Goal: Task Accomplishment & Management: Use online tool/utility

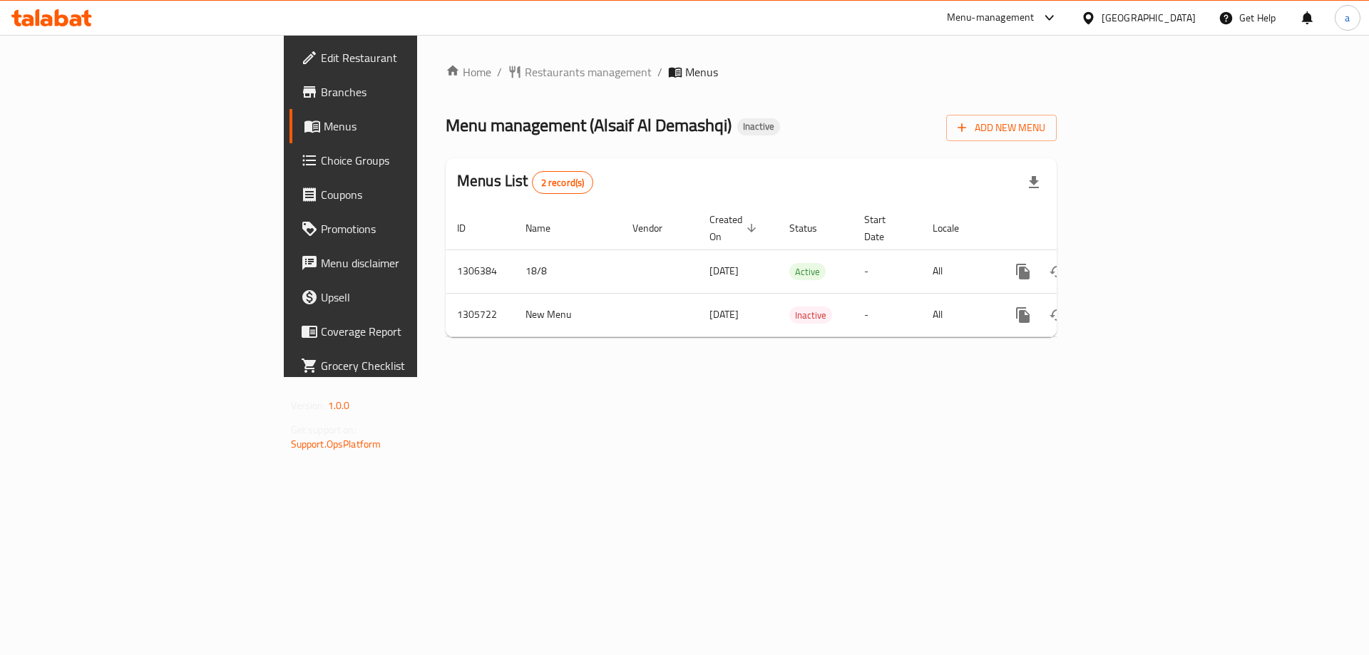
click at [289, 170] on link "Choice Groups" at bounding box center [400, 160] width 223 height 34
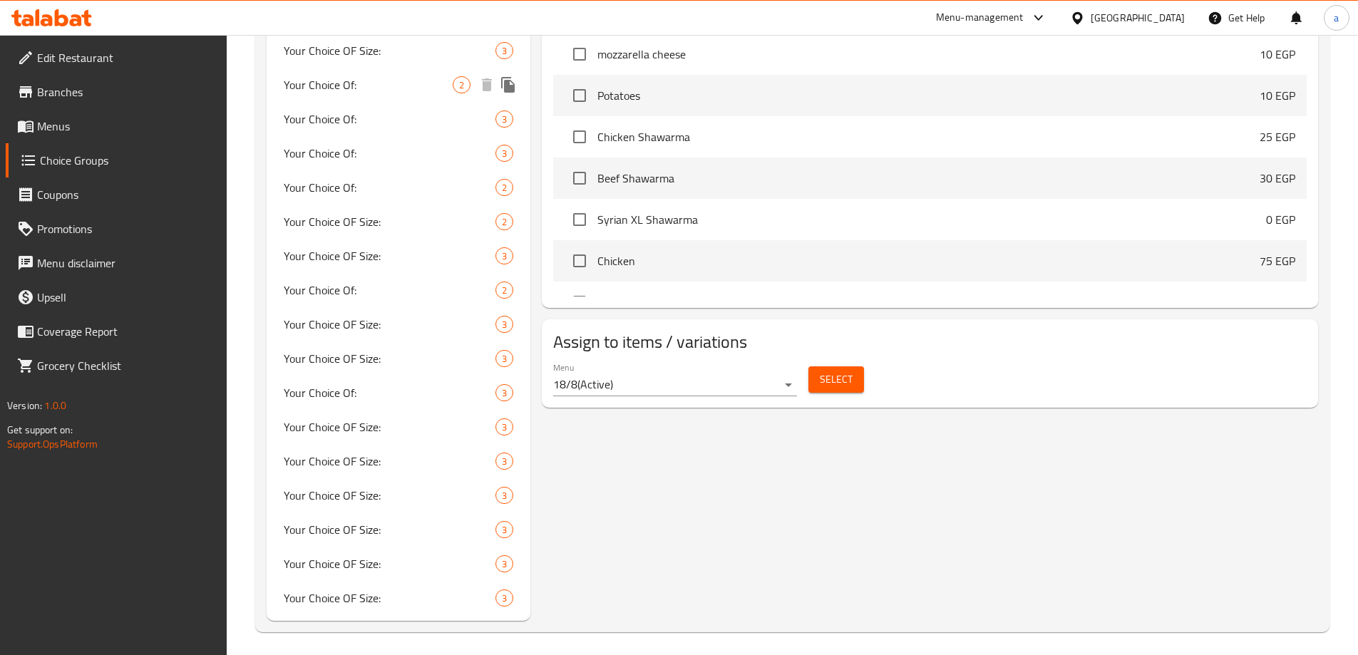
scroll to position [666, 0]
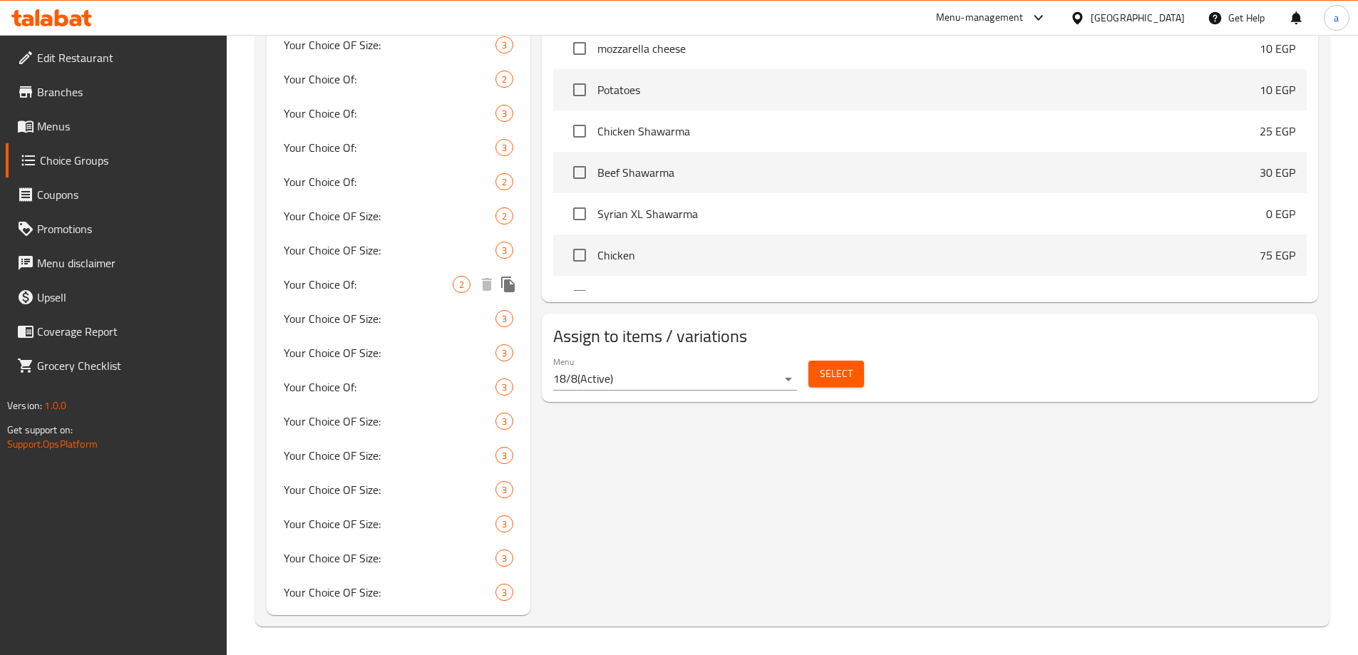
click at [357, 287] on span "Your Choice Of:" at bounding box center [369, 284] width 170 height 17
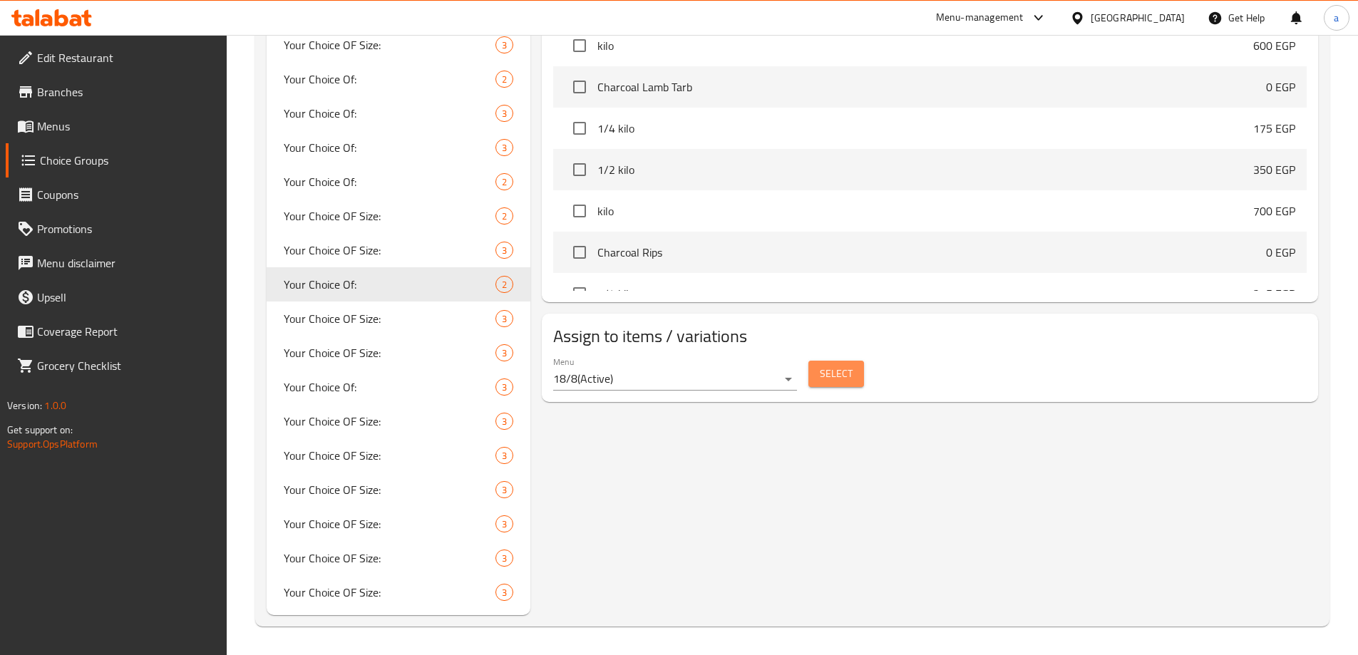
click at [844, 365] on span "Select" at bounding box center [836, 374] width 33 height 18
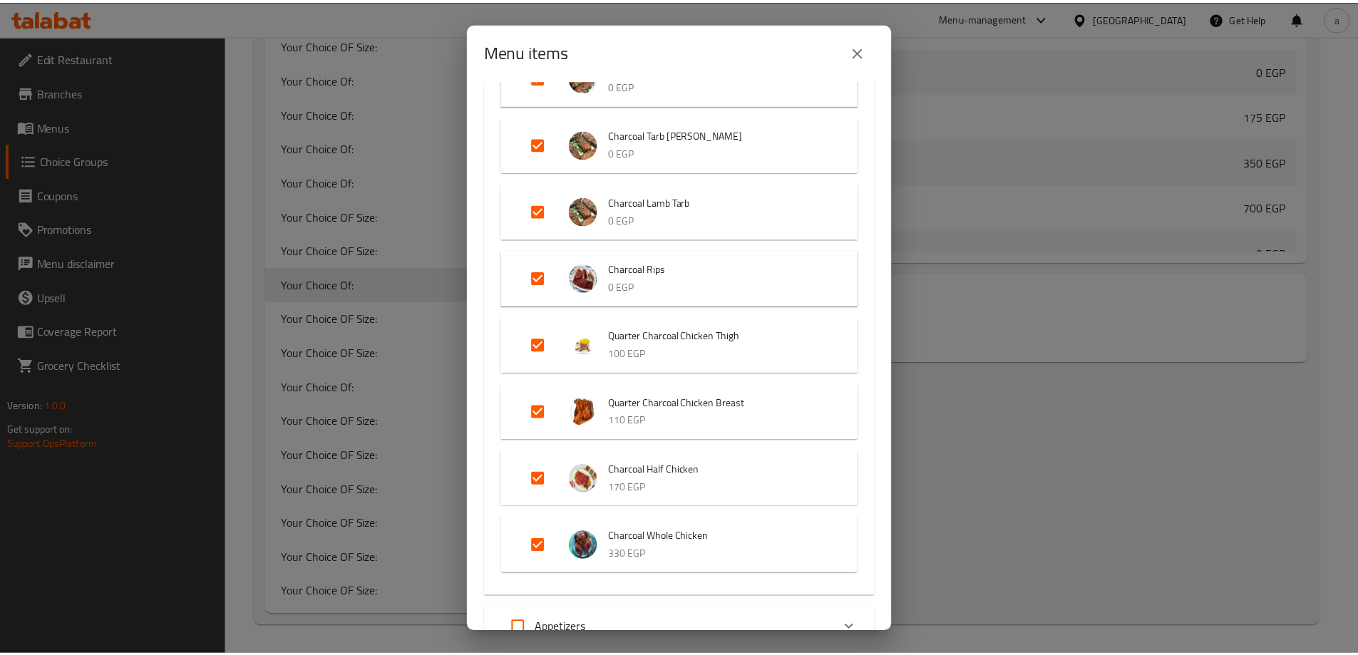
scroll to position [927, 0]
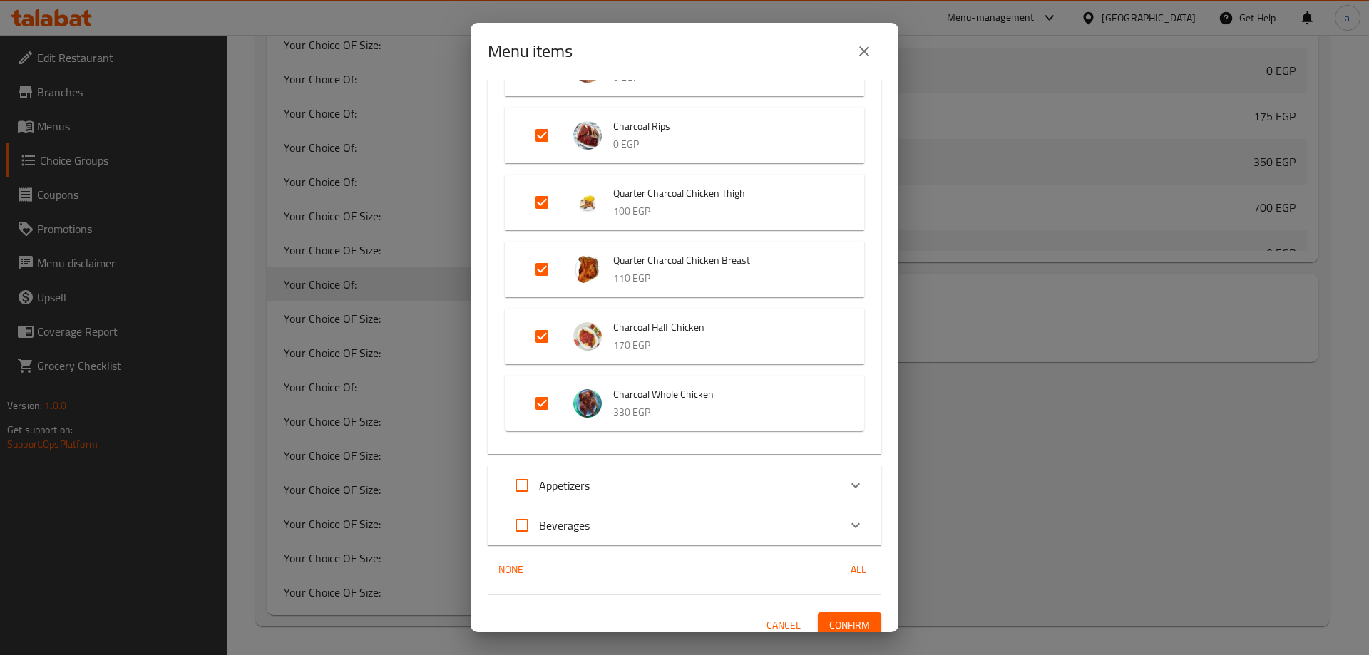
click at [860, 53] on icon "close" at bounding box center [863, 51] width 17 height 17
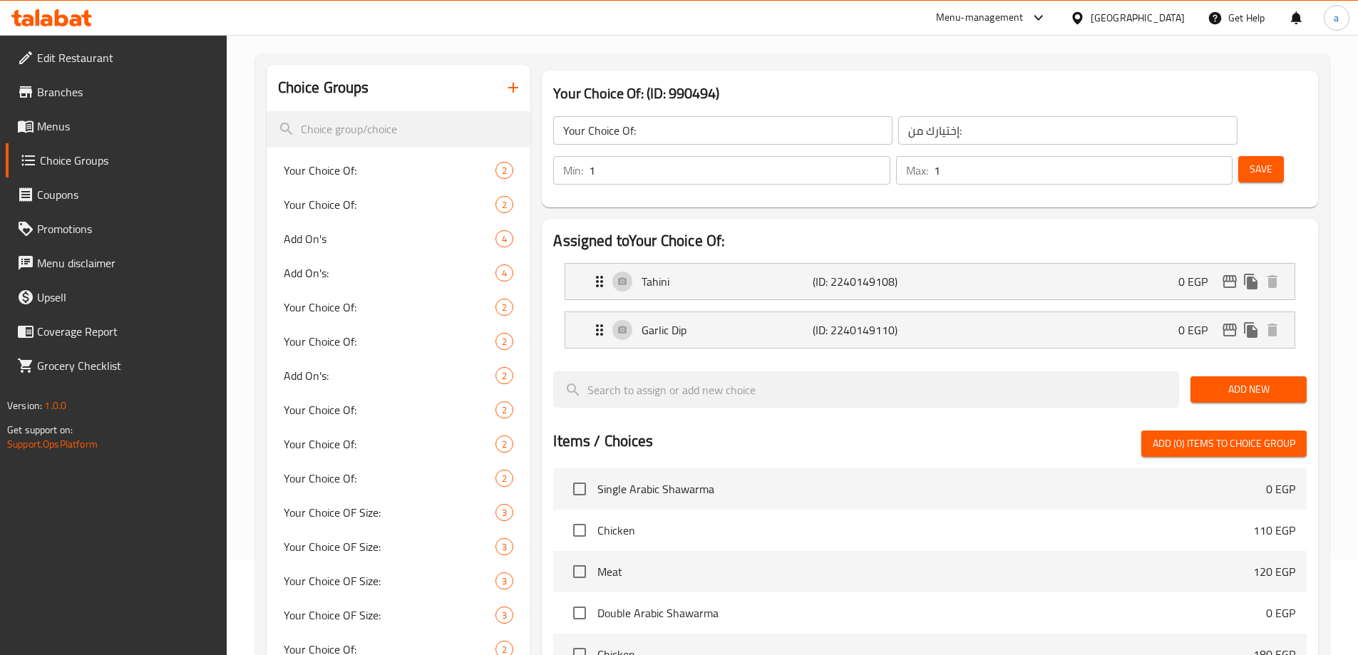
scroll to position [0, 0]
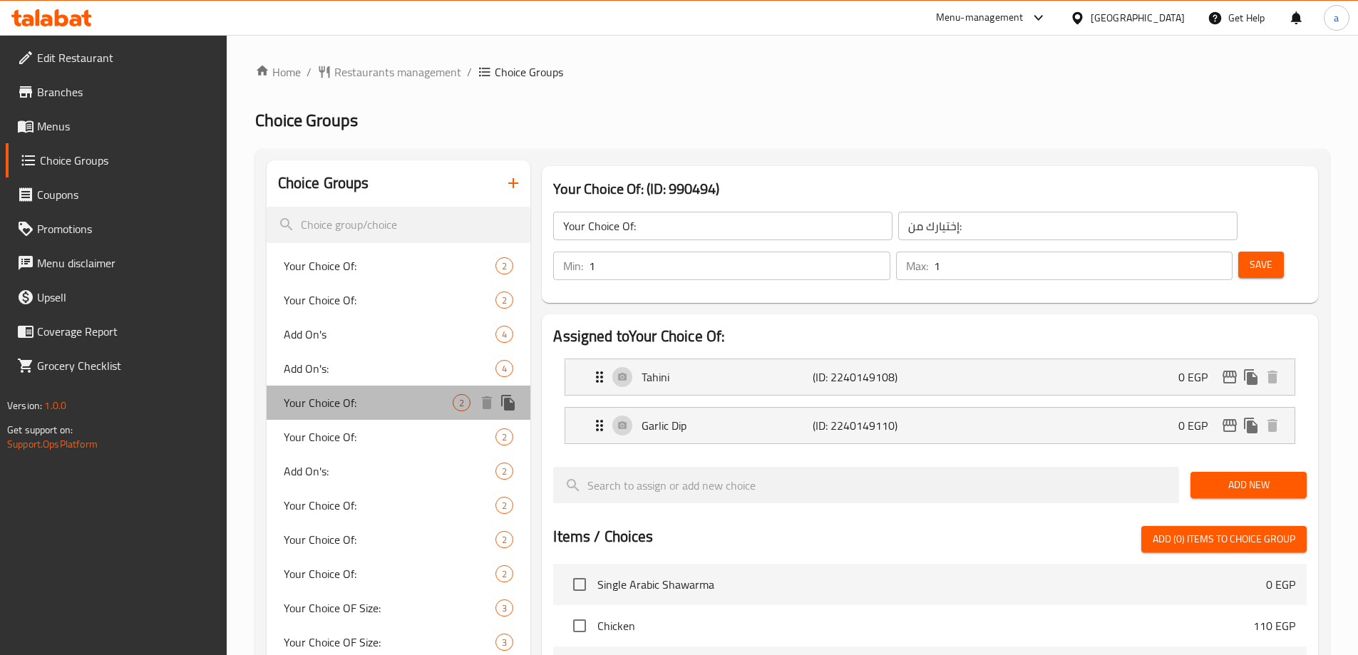
click at [356, 398] on span "Your Choice Of:" at bounding box center [369, 402] width 170 height 17
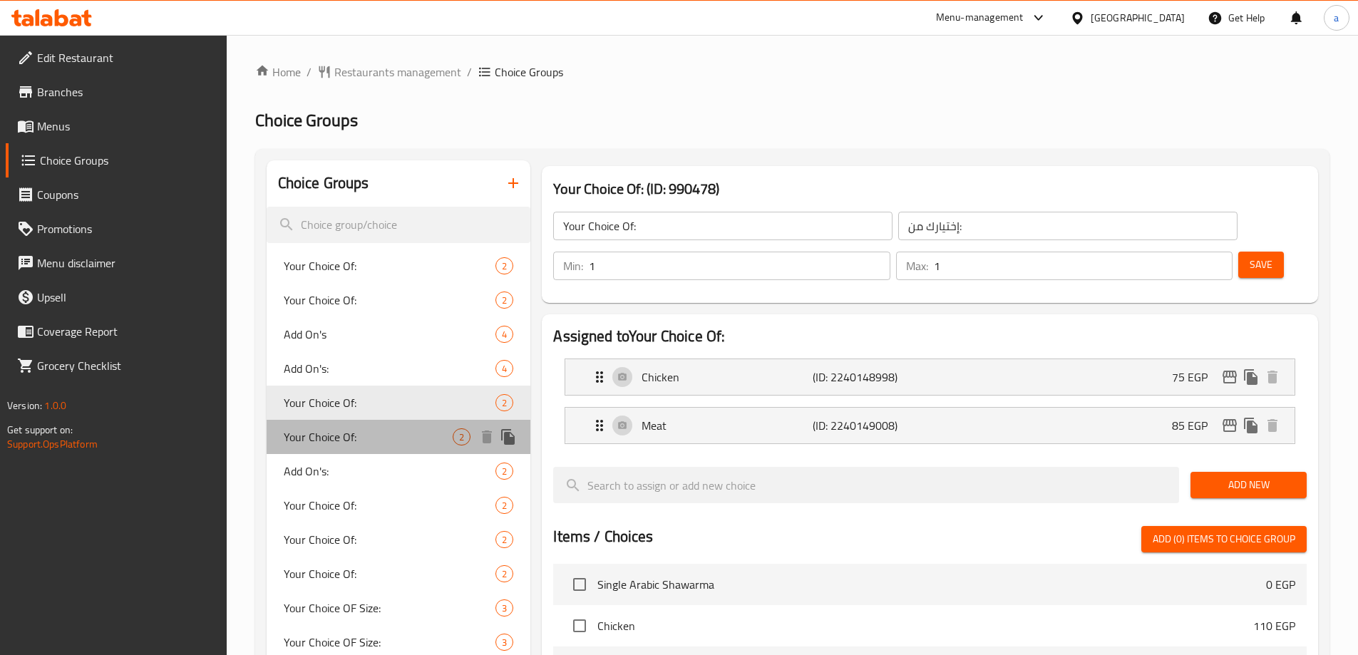
click at [370, 428] on span "Your Choice Of:" at bounding box center [369, 436] width 170 height 17
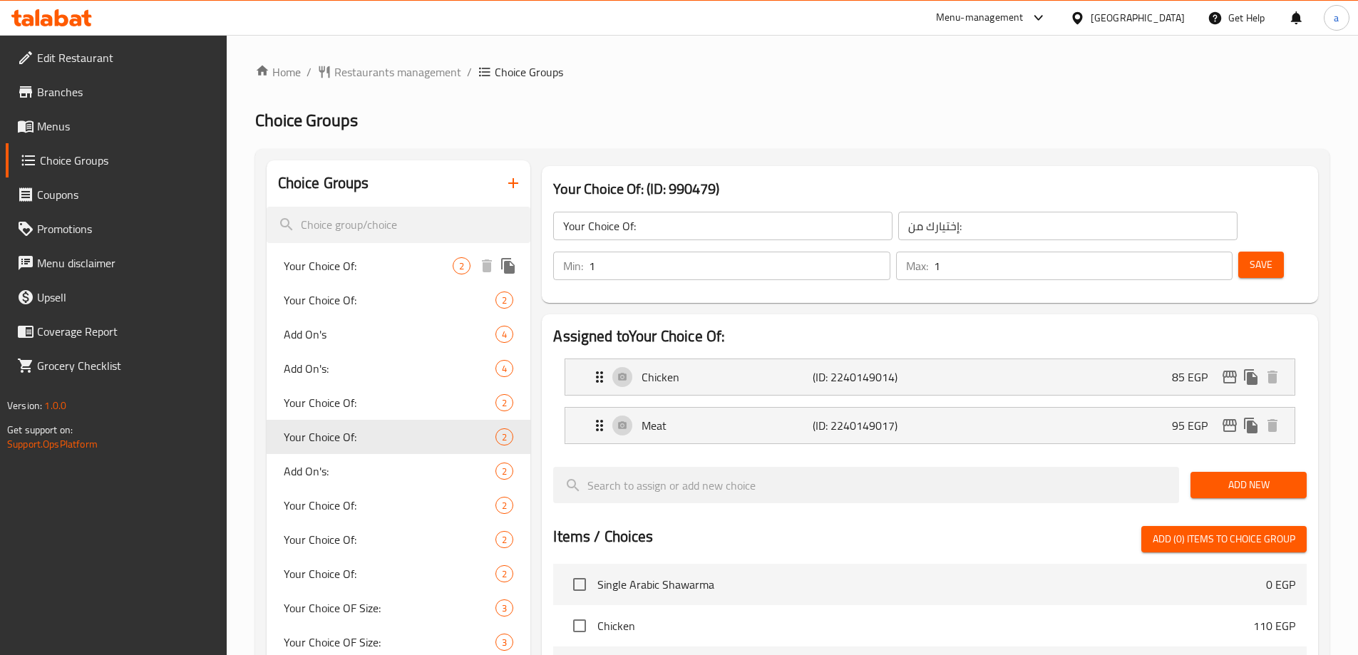
click at [378, 259] on span "Your Choice Of:" at bounding box center [369, 265] width 170 height 17
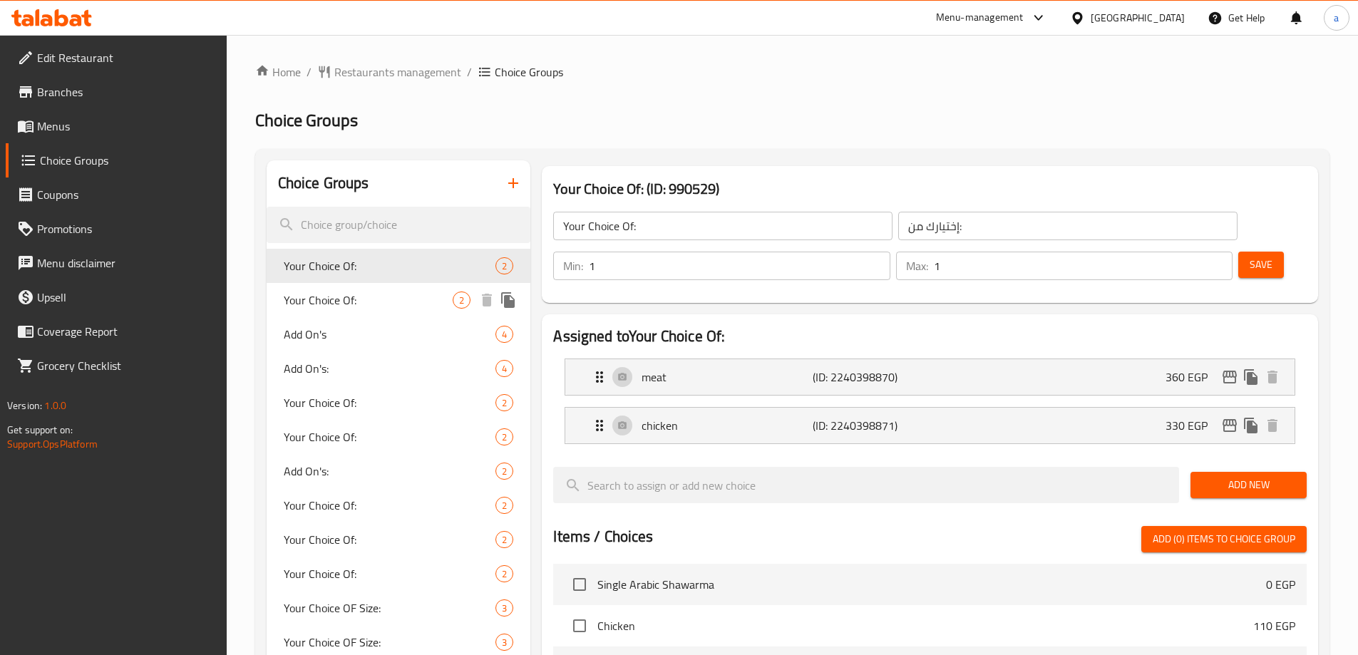
click at [378, 285] on div "Your Choice Of: 2" at bounding box center [399, 300] width 264 height 34
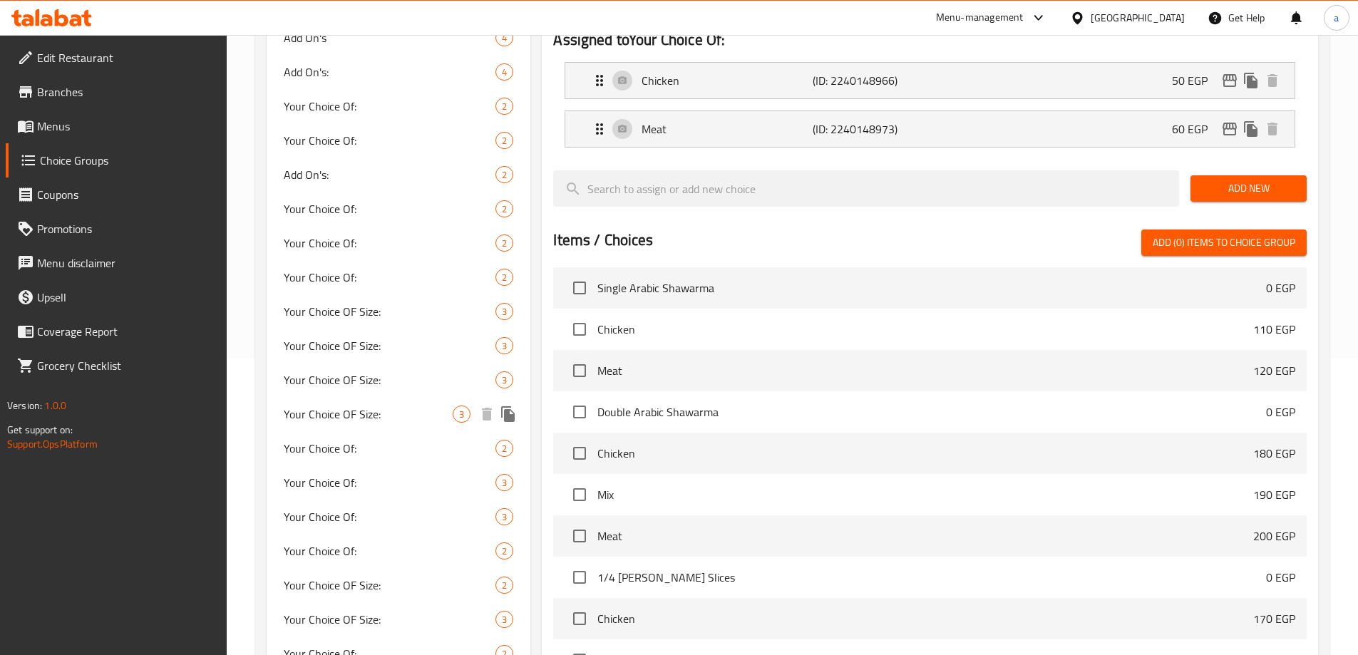
scroll to position [428, 0]
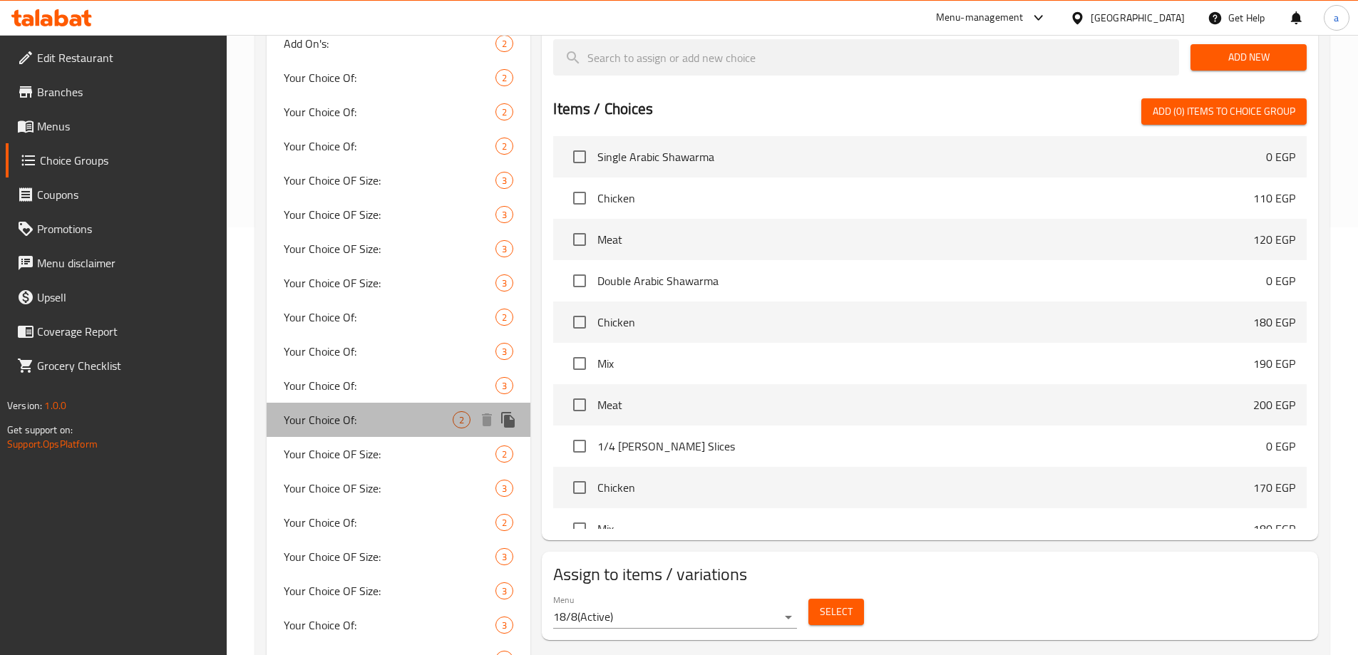
click at [371, 406] on div "Your Choice Of: 2" at bounding box center [399, 420] width 264 height 34
click at [368, 357] on span "Your Choice Of:" at bounding box center [369, 351] width 170 height 17
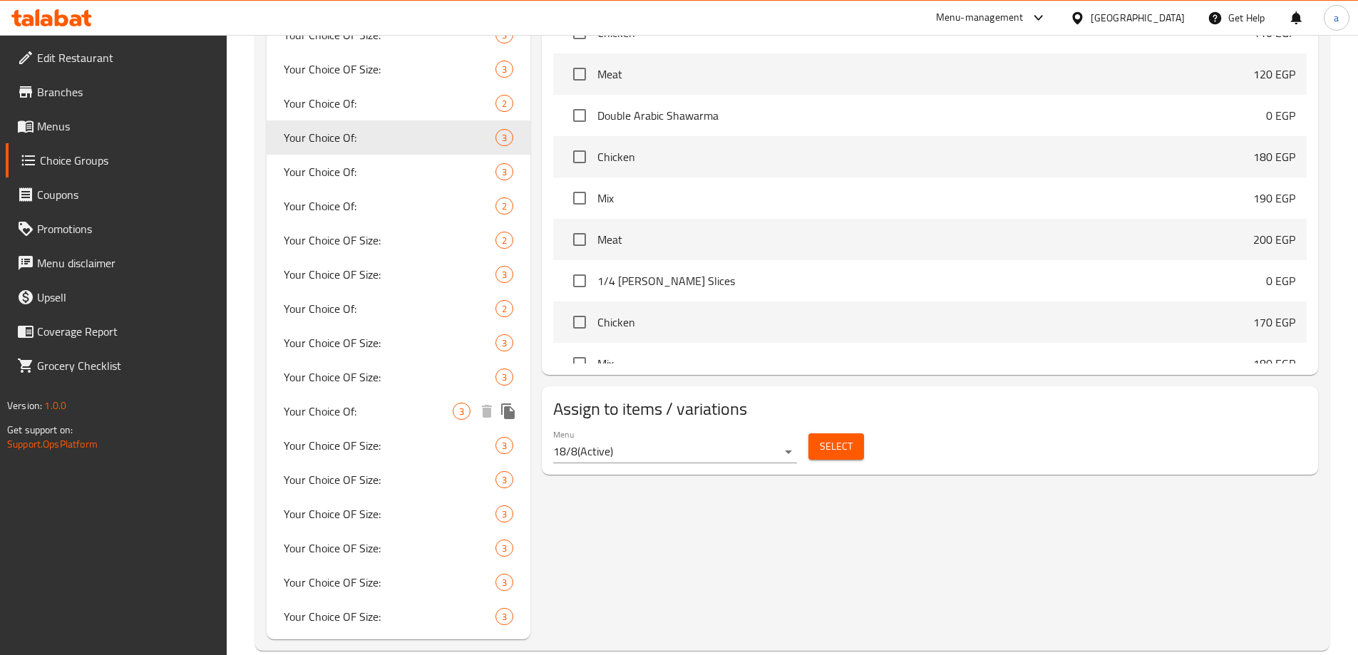
click at [369, 426] on div "Your Choice Of: 3" at bounding box center [399, 411] width 264 height 34
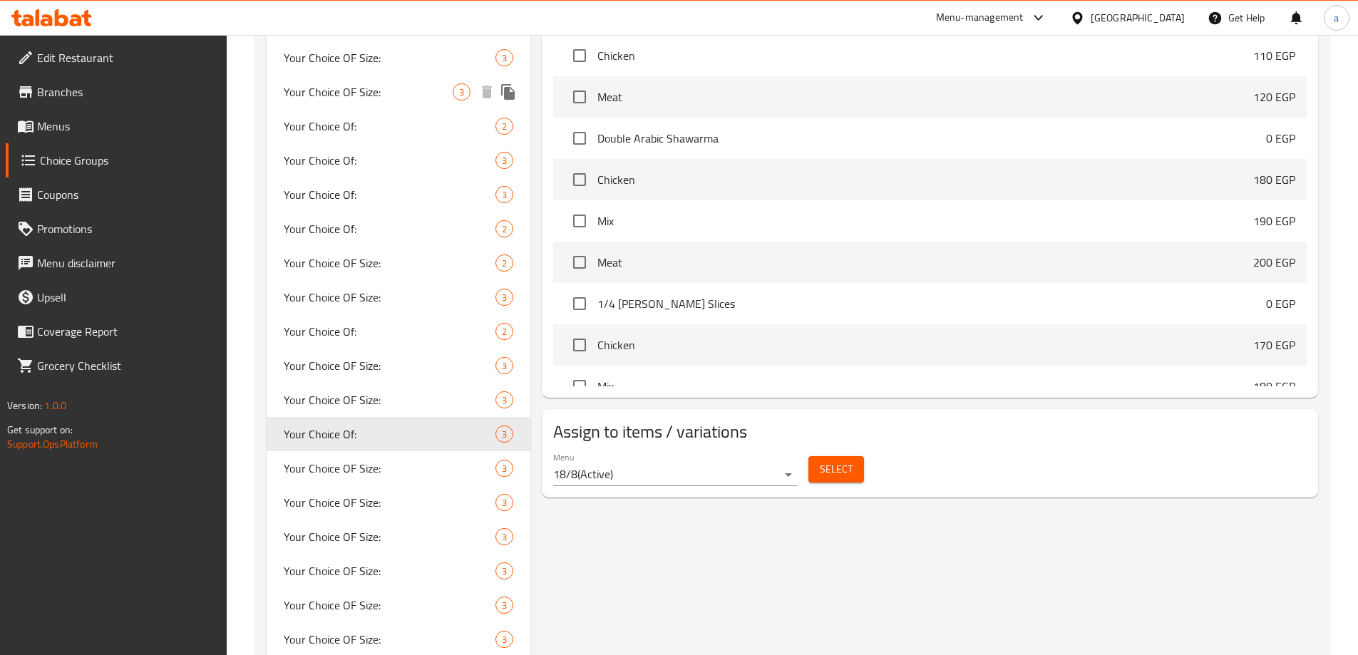
scroll to position [666, 0]
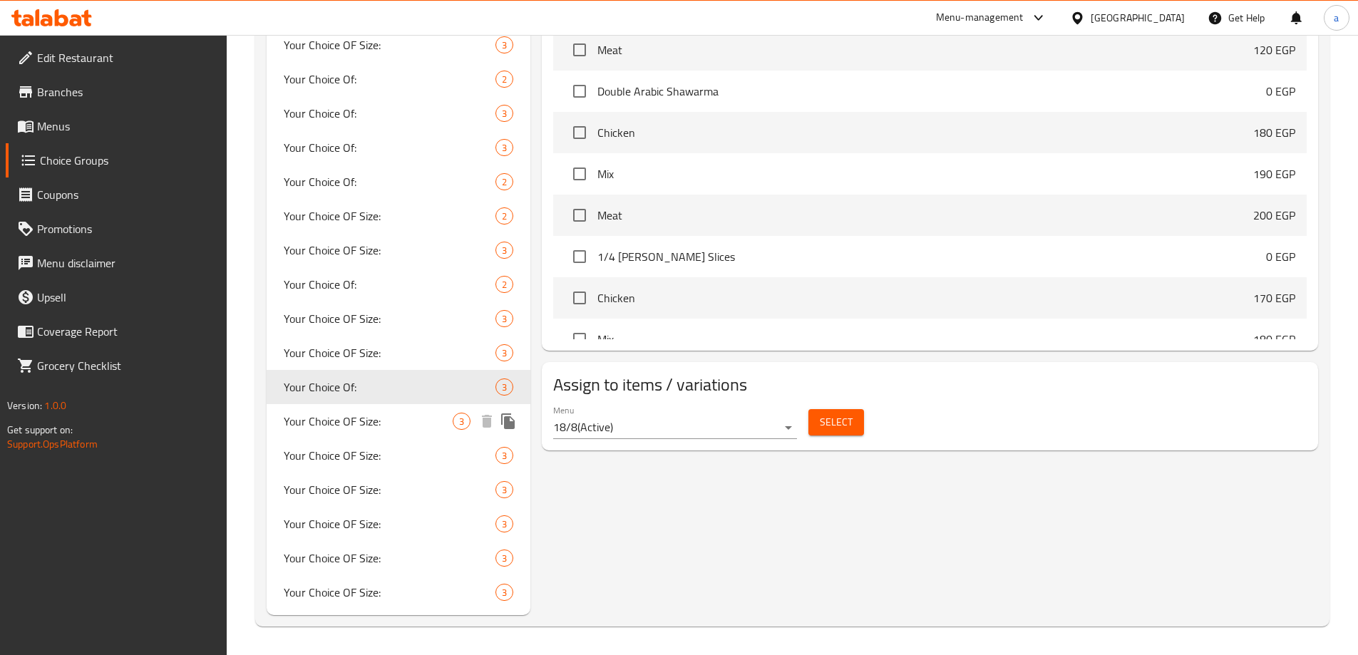
click at [369, 426] on span "Your Choice OF Size:" at bounding box center [369, 421] width 170 height 17
type input "Your Choice OF Size:"
type input "إختيارك من الحجم:"
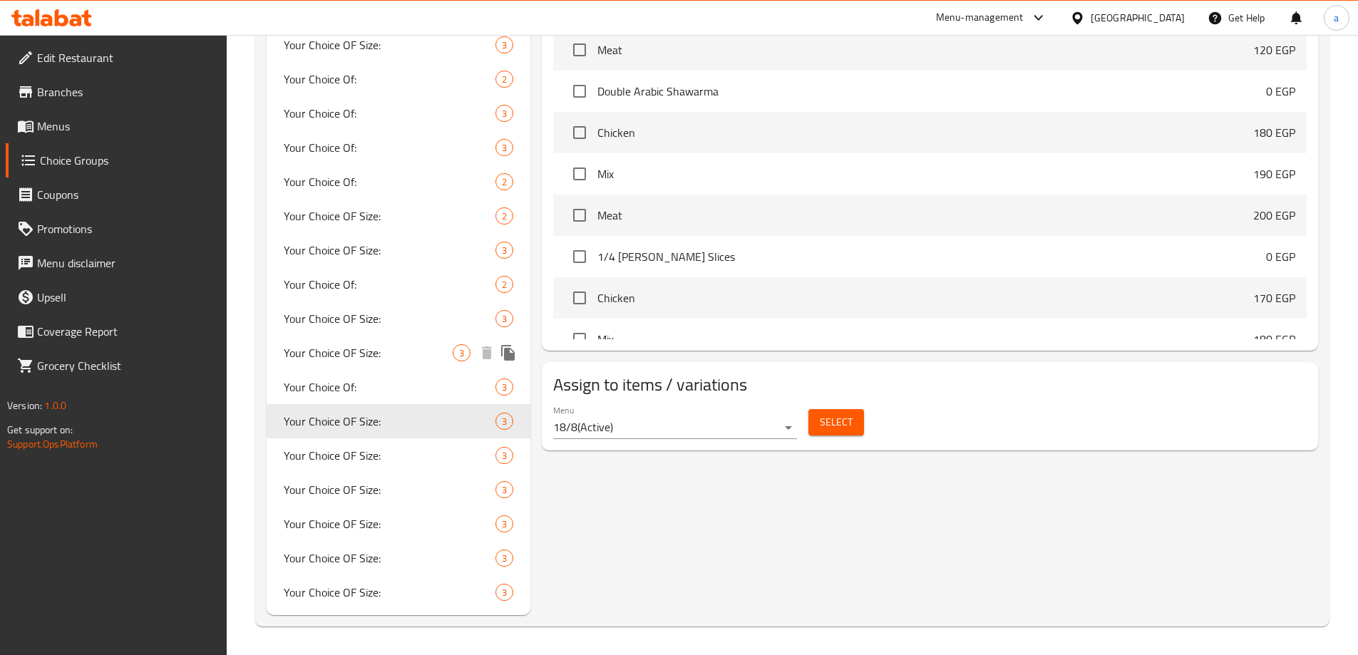
click at [376, 358] on span "Your Choice OF Size:" at bounding box center [369, 352] width 170 height 17
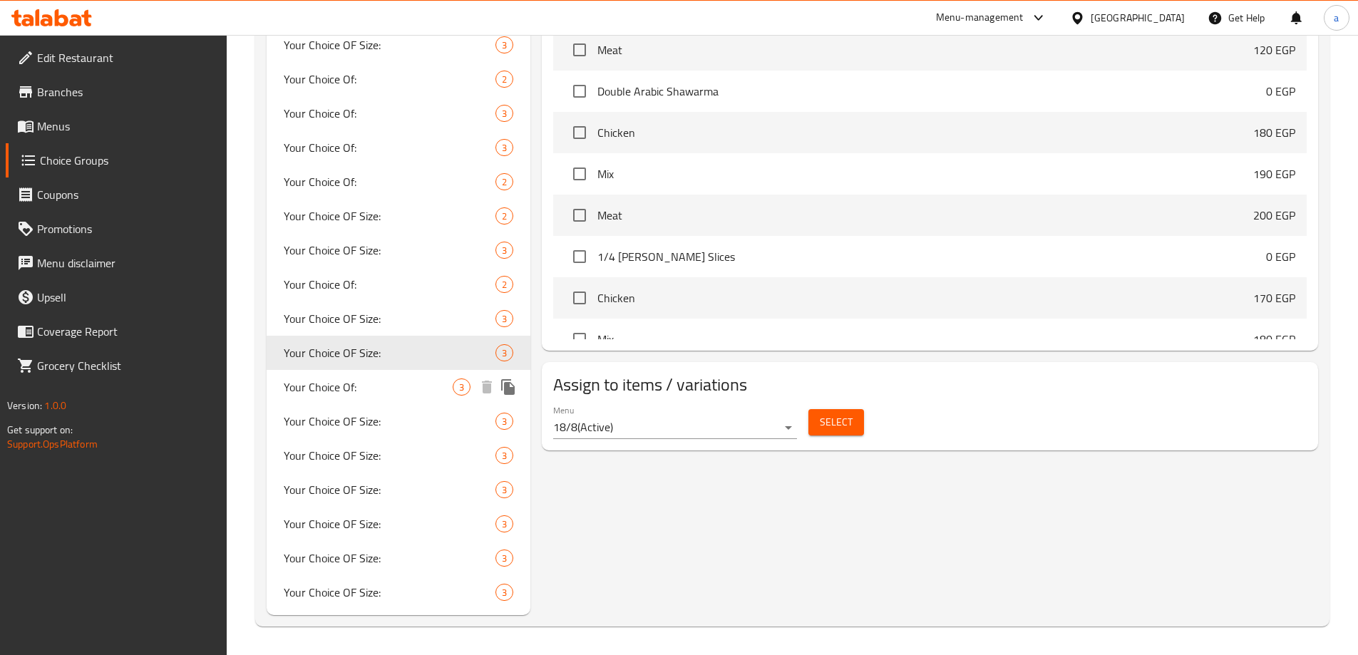
click at [377, 387] on span "Your Choice Of:" at bounding box center [369, 386] width 170 height 17
type input "Your Choice Of:"
type input "إختيارك من:"
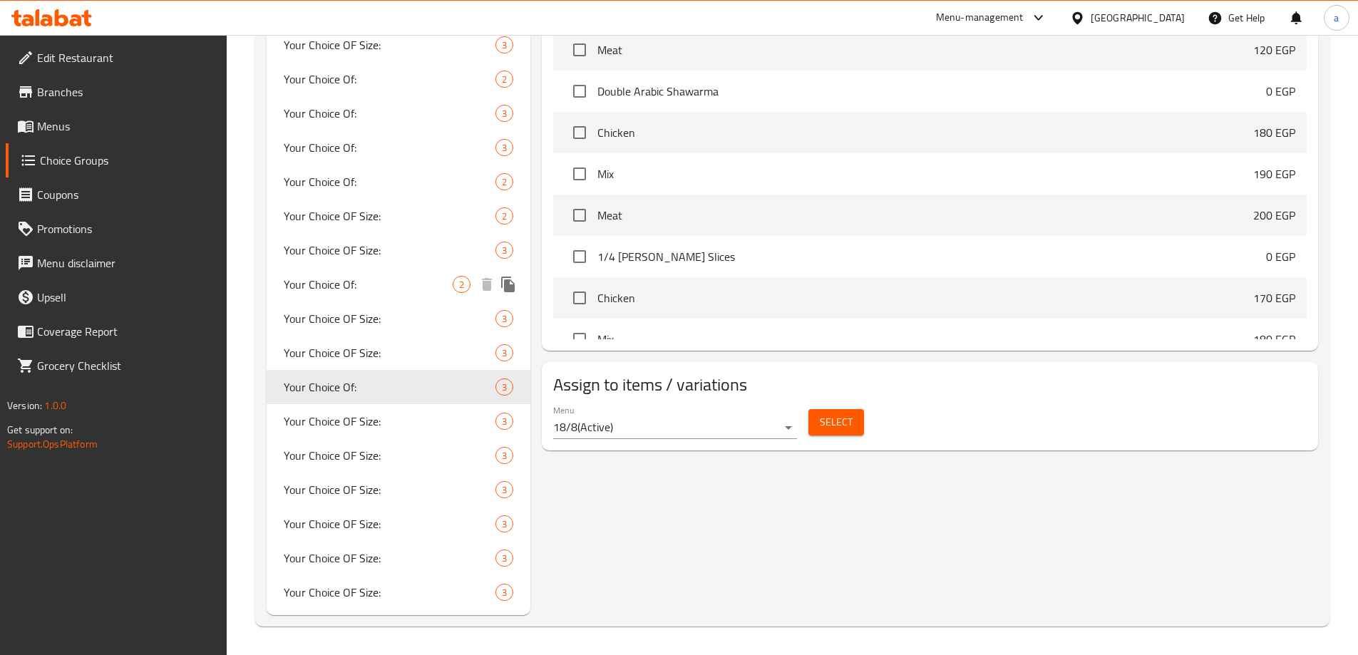
click at [366, 286] on span "Your Choice Of:" at bounding box center [369, 284] width 170 height 17
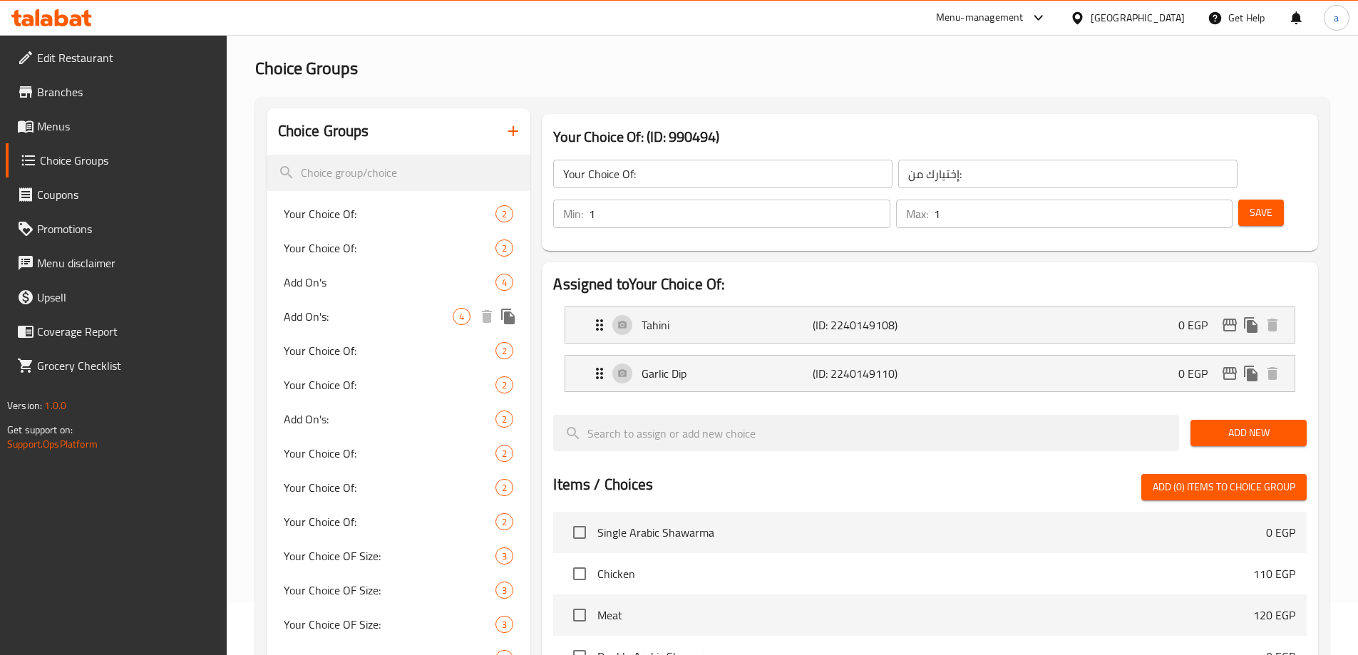
scroll to position [0, 0]
